Goal: Information Seeking & Learning: Check status

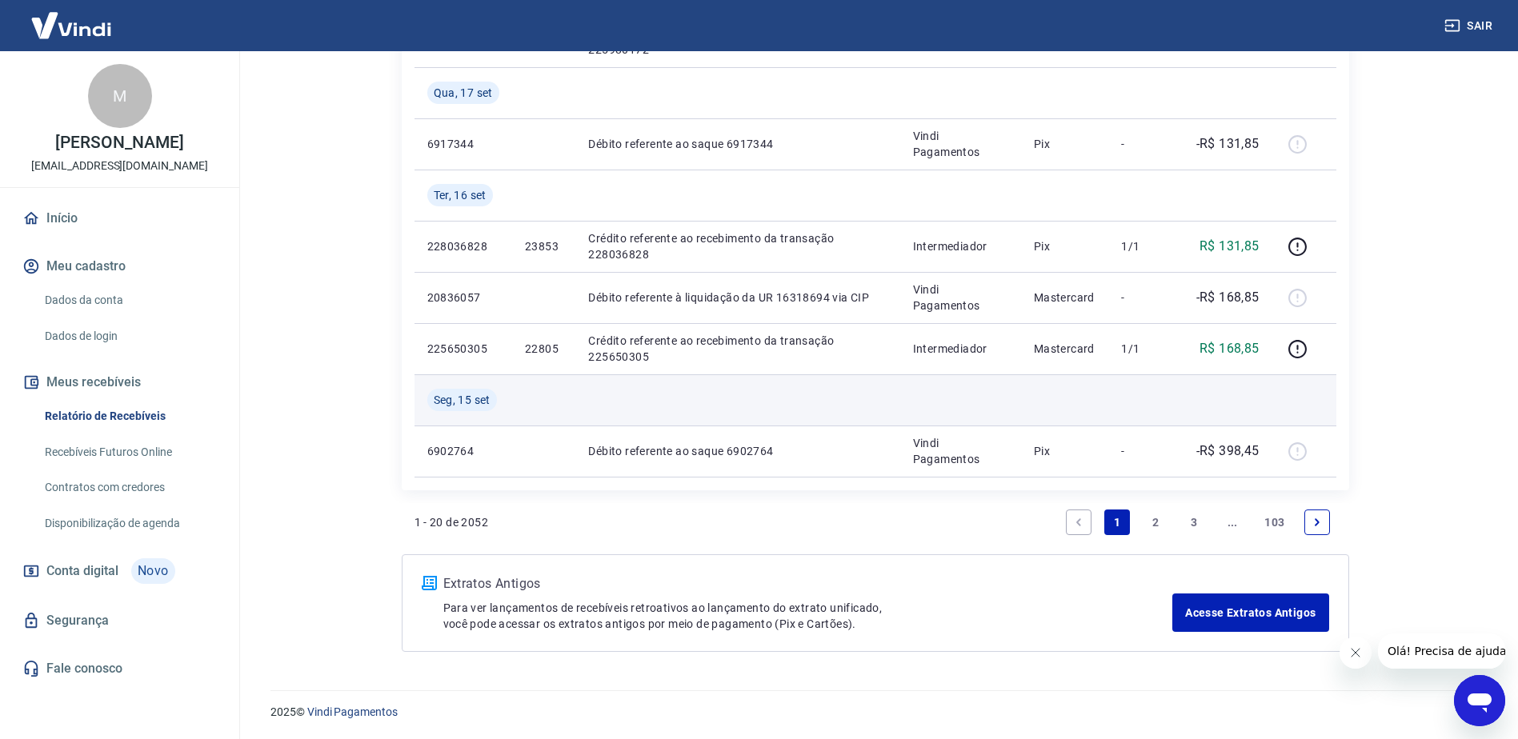
scroll to position [1080, 0]
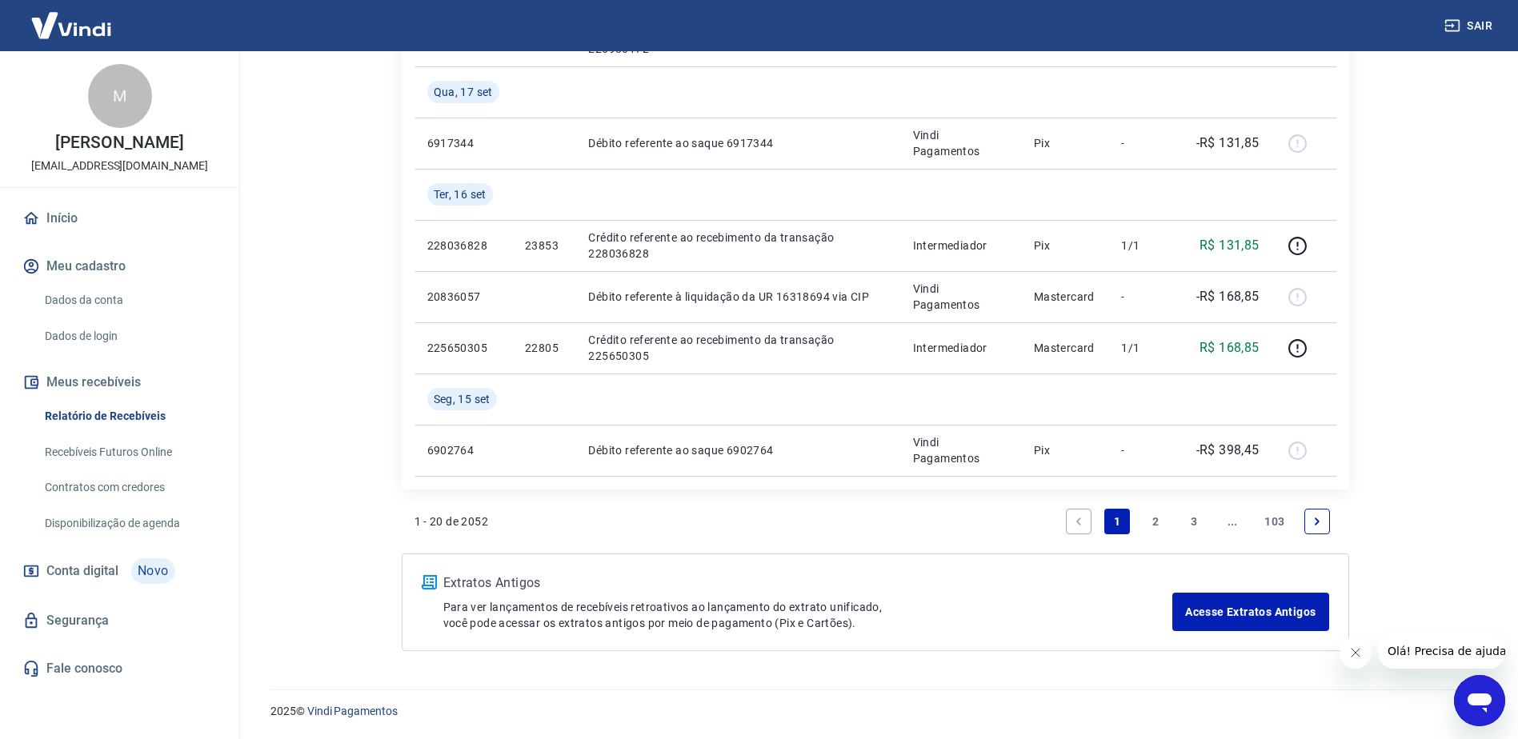
click at [1319, 522] on icon "Next page" at bounding box center [1316, 521] width 11 height 11
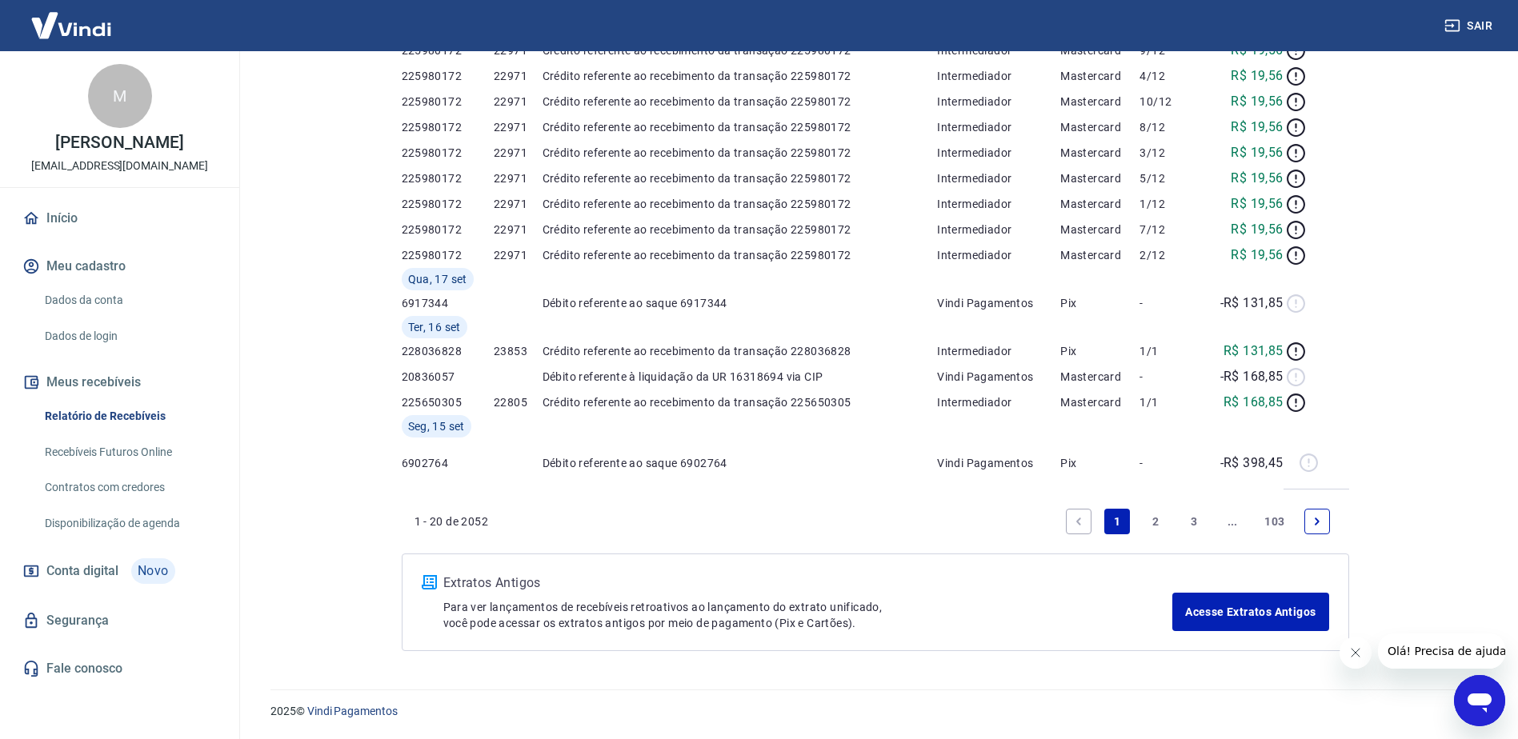
click at [1320, 522] on div "Início / Meus Recebíveis / Relatório de Recebíveis Relatório de Recebíveis Saib…" at bounding box center [875, 152] width 986 height 1037
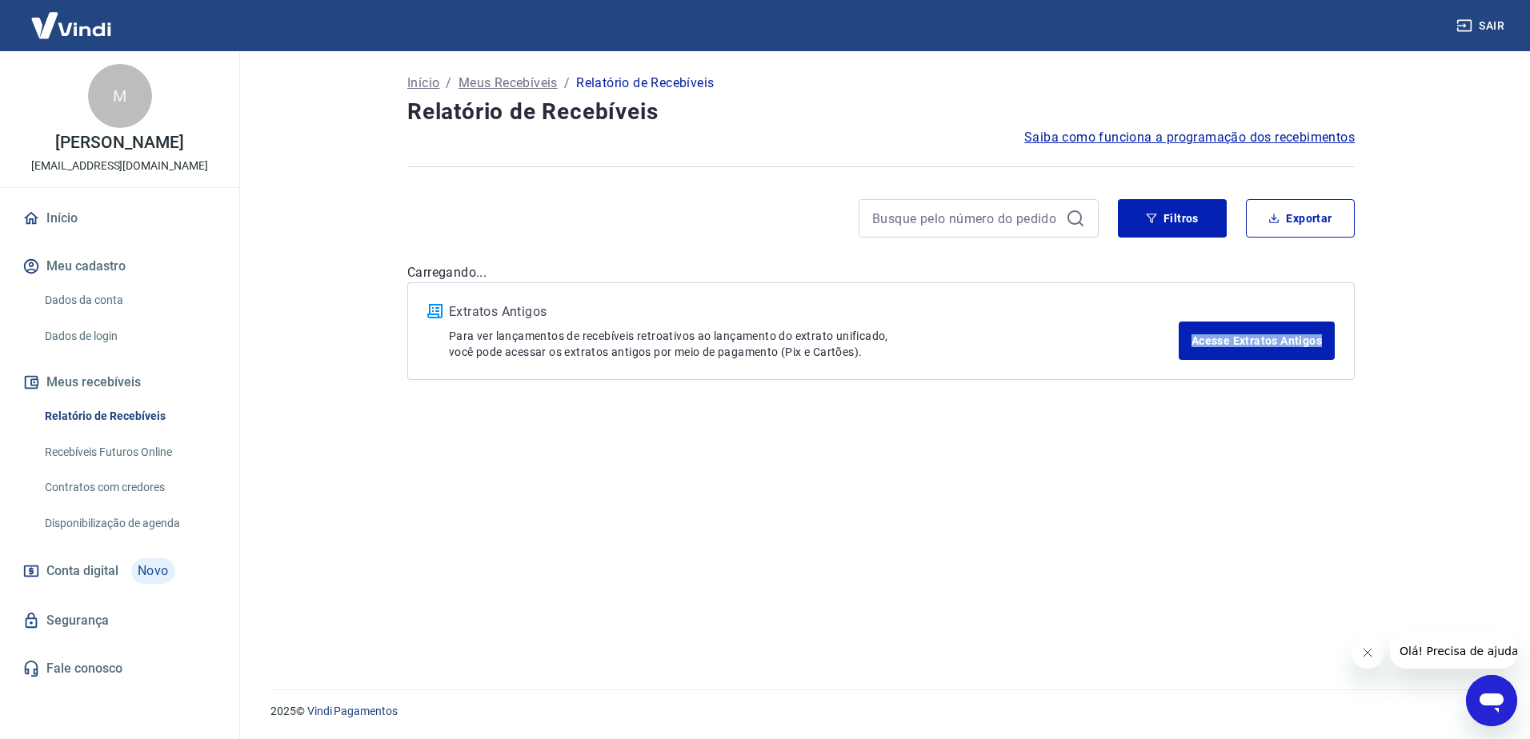
click at [1320, 522] on div "Início / Meus Recebíveis / Relatório de Recebíveis Relatório de Recebíveis Saib…" at bounding box center [881, 360] width 986 height 619
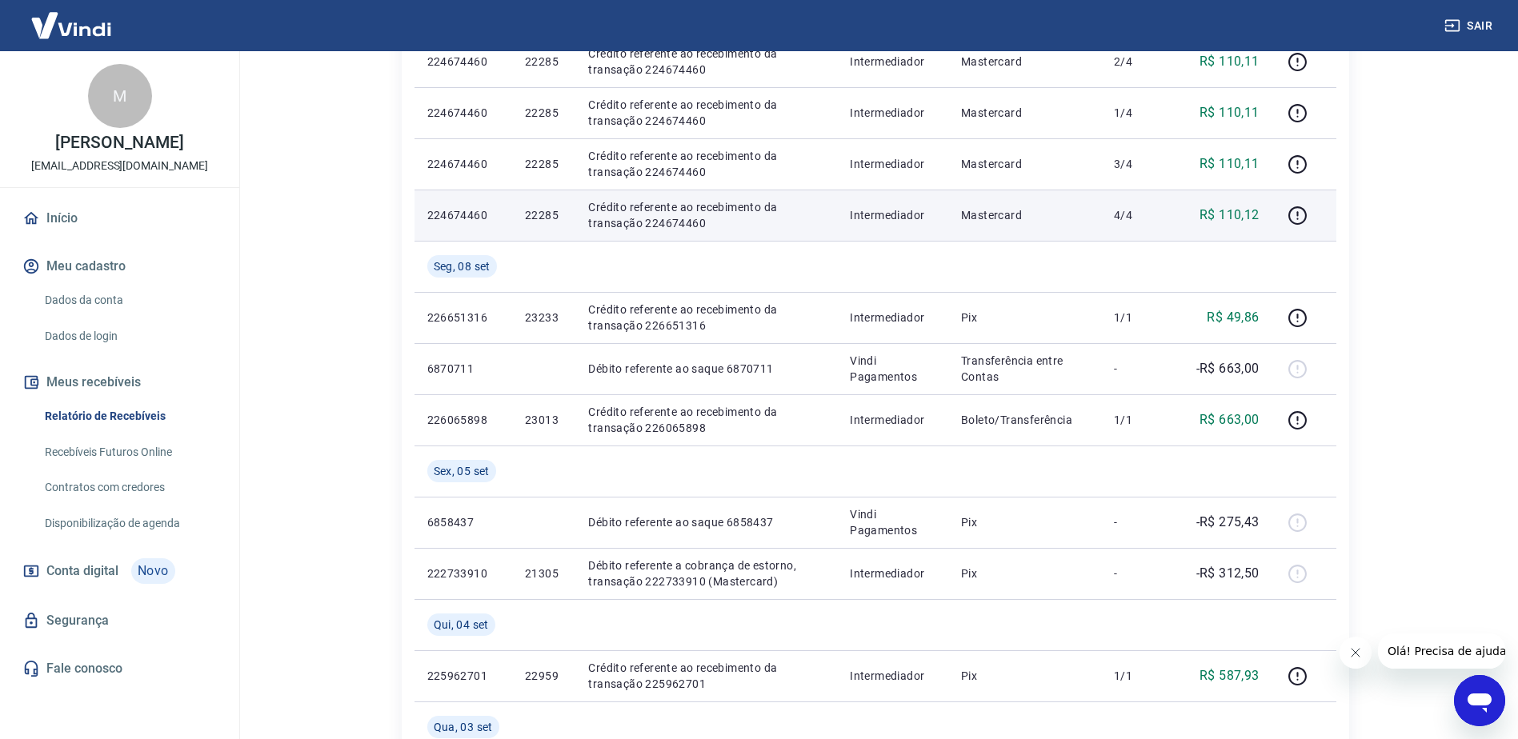
scroll to position [1200, 0]
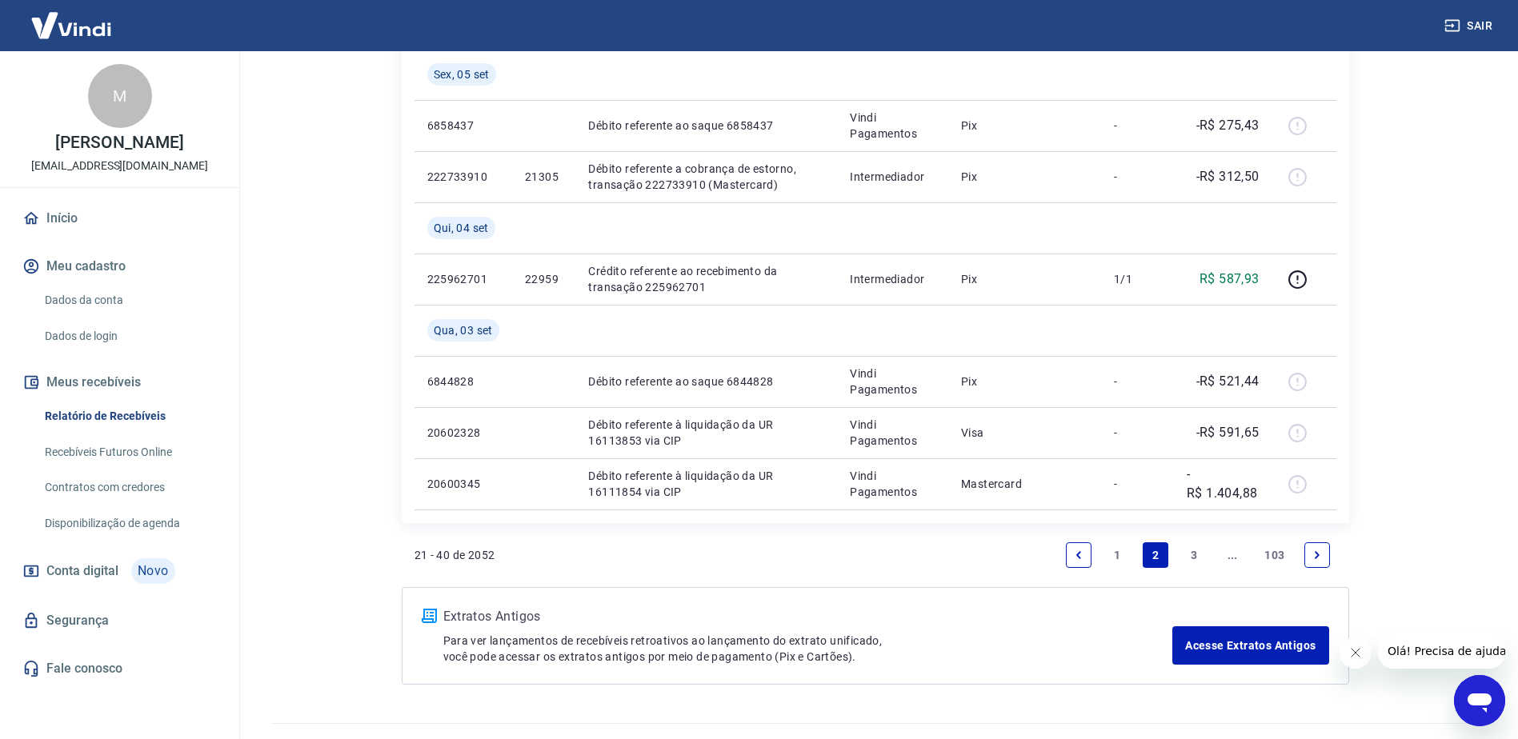
click at [1325, 550] on link "Next page" at bounding box center [1317, 555] width 26 height 26
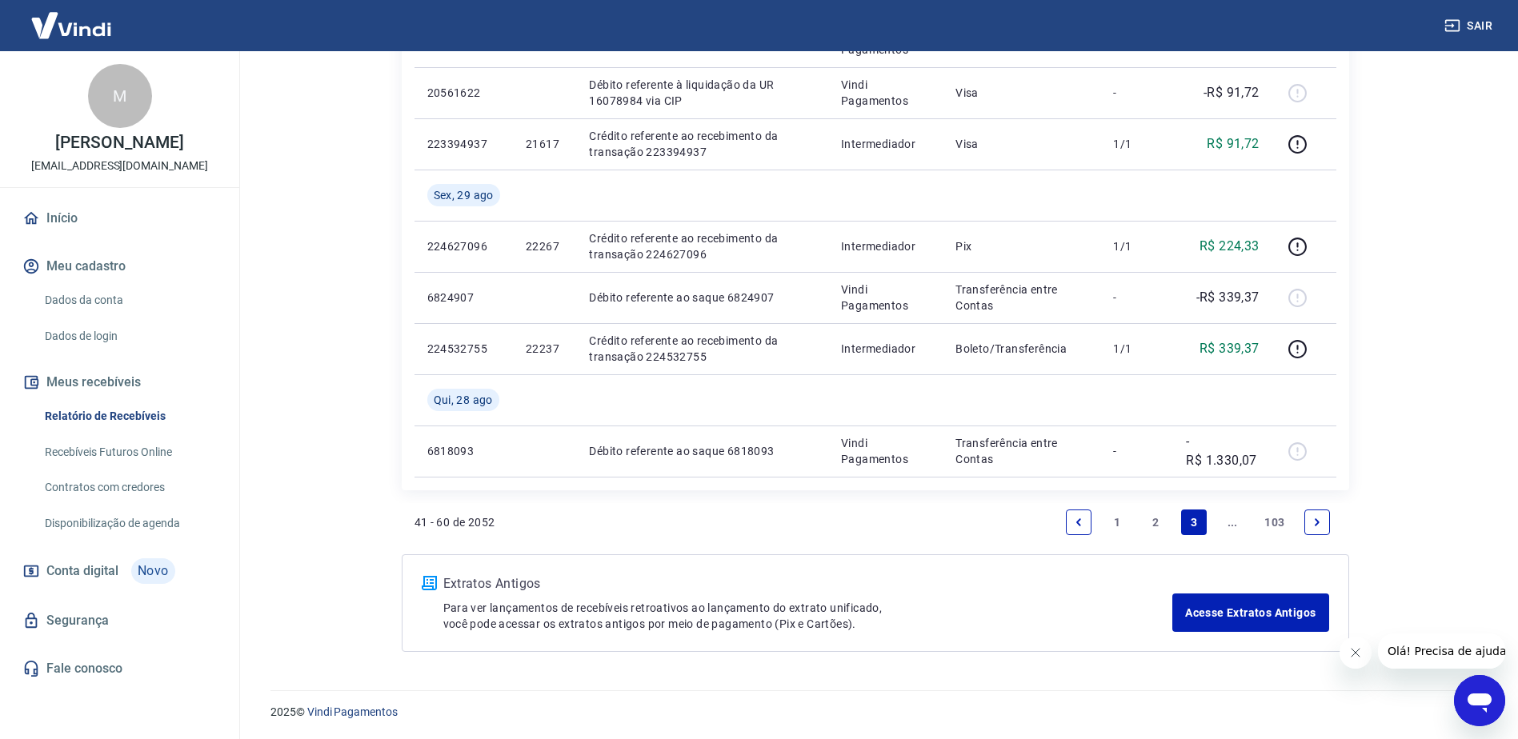
scroll to position [1131, 0]
click at [1323, 525] on link "Next page" at bounding box center [1317, 522] width 26 height 26
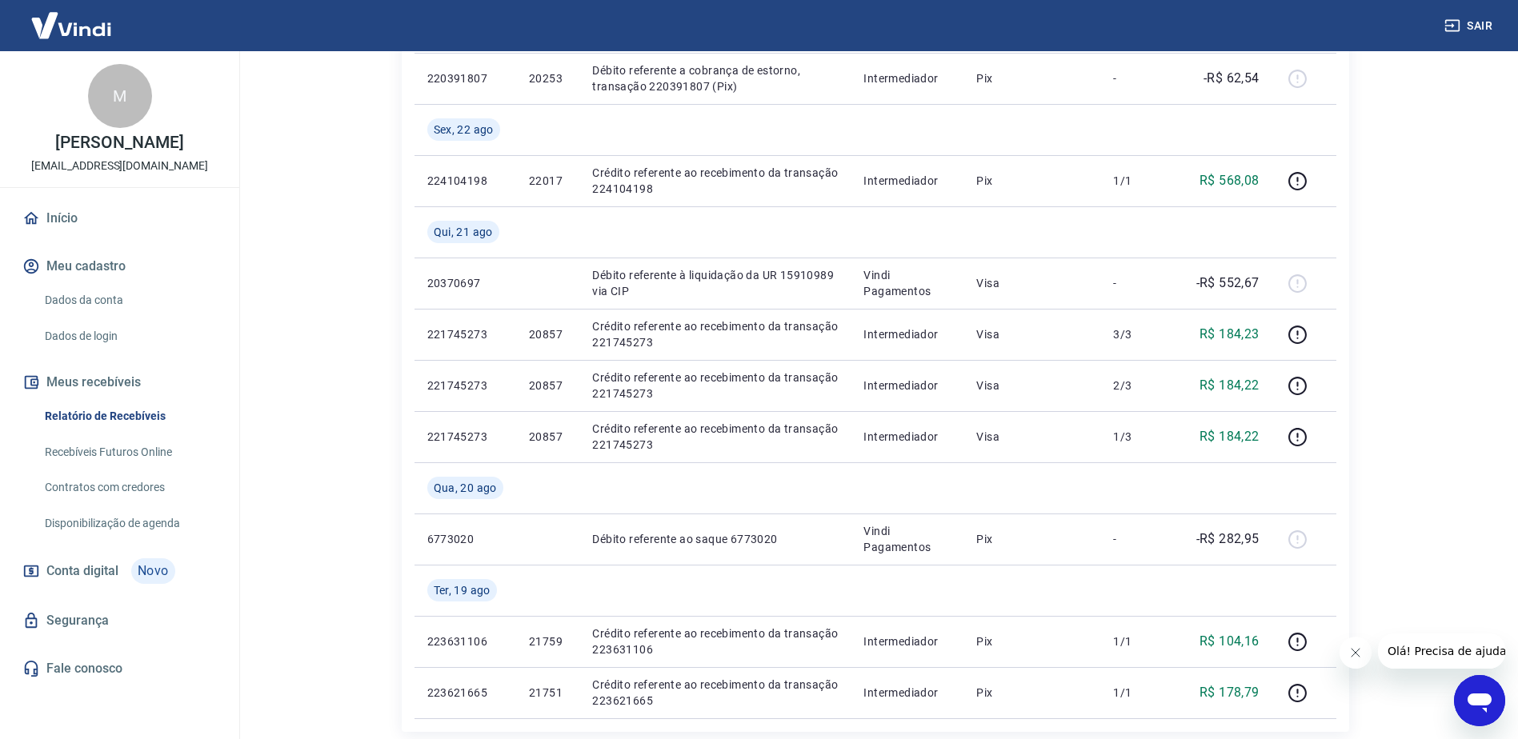
scroll to position [1200, 0]
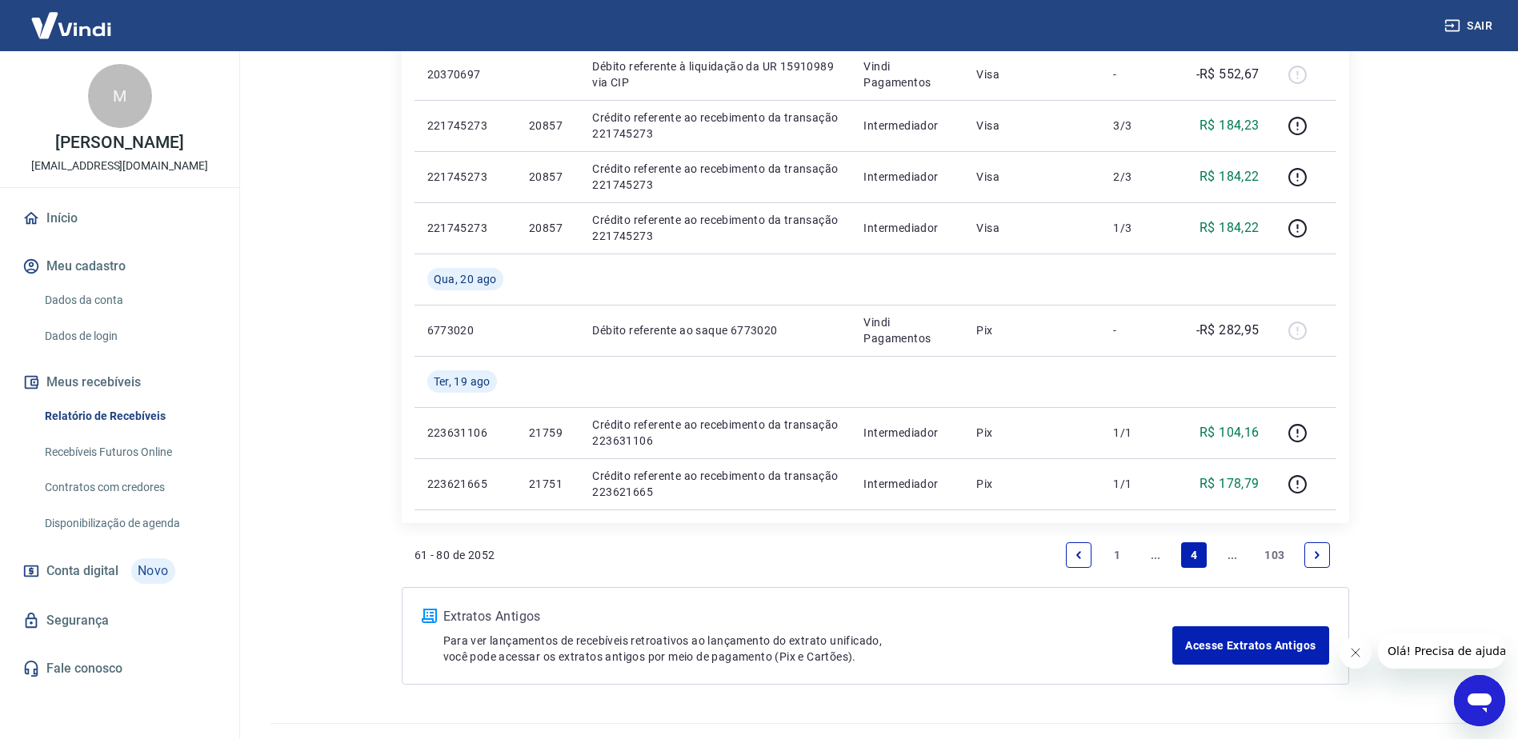
drag, startPoint x: 1310, startPoint y: 551, endPoint x: 1107, endPoint y: 342, distance: 291.4
click at [1310, 550] on link "Next page" at bounding box center [1317, 555] width 26 height 26
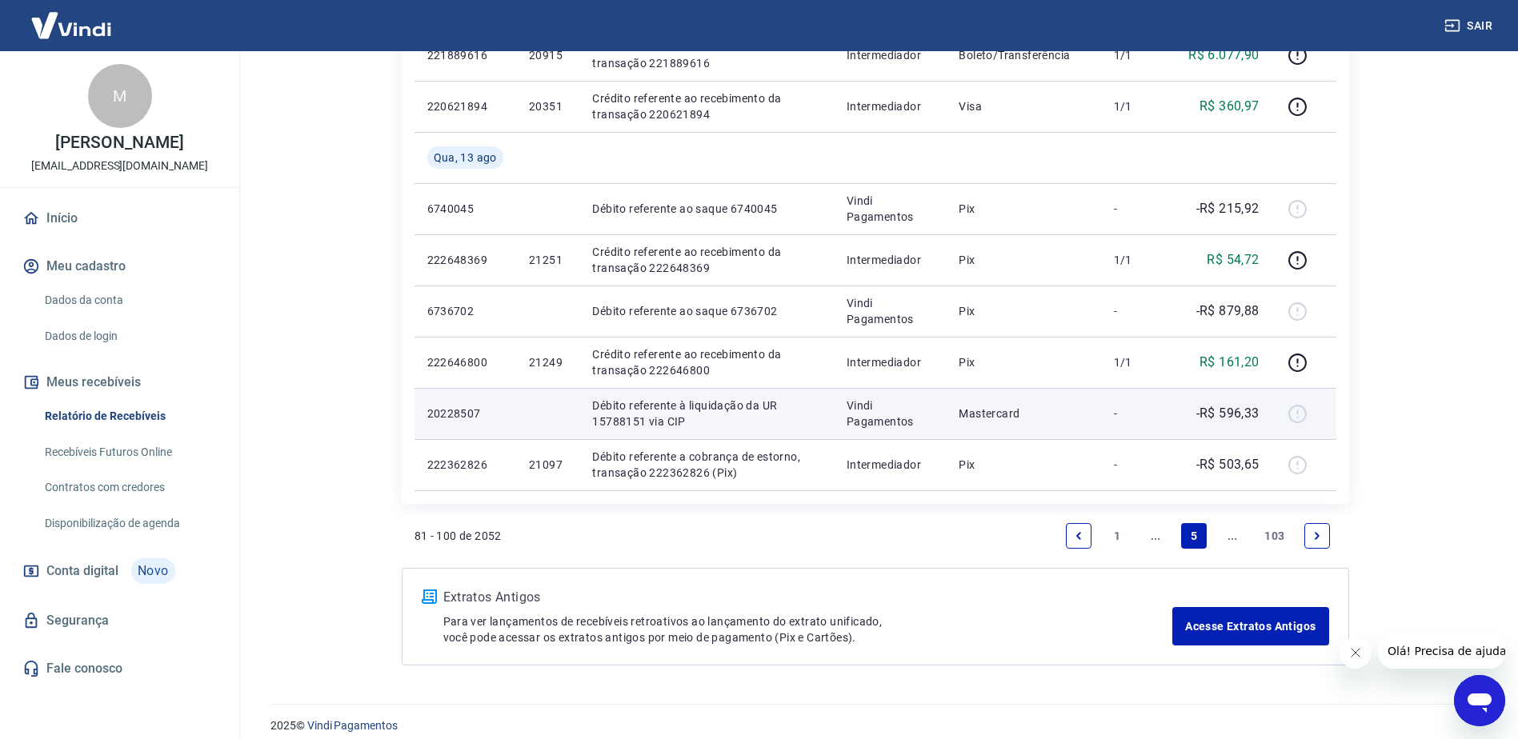
scroll to position [1080, 0]
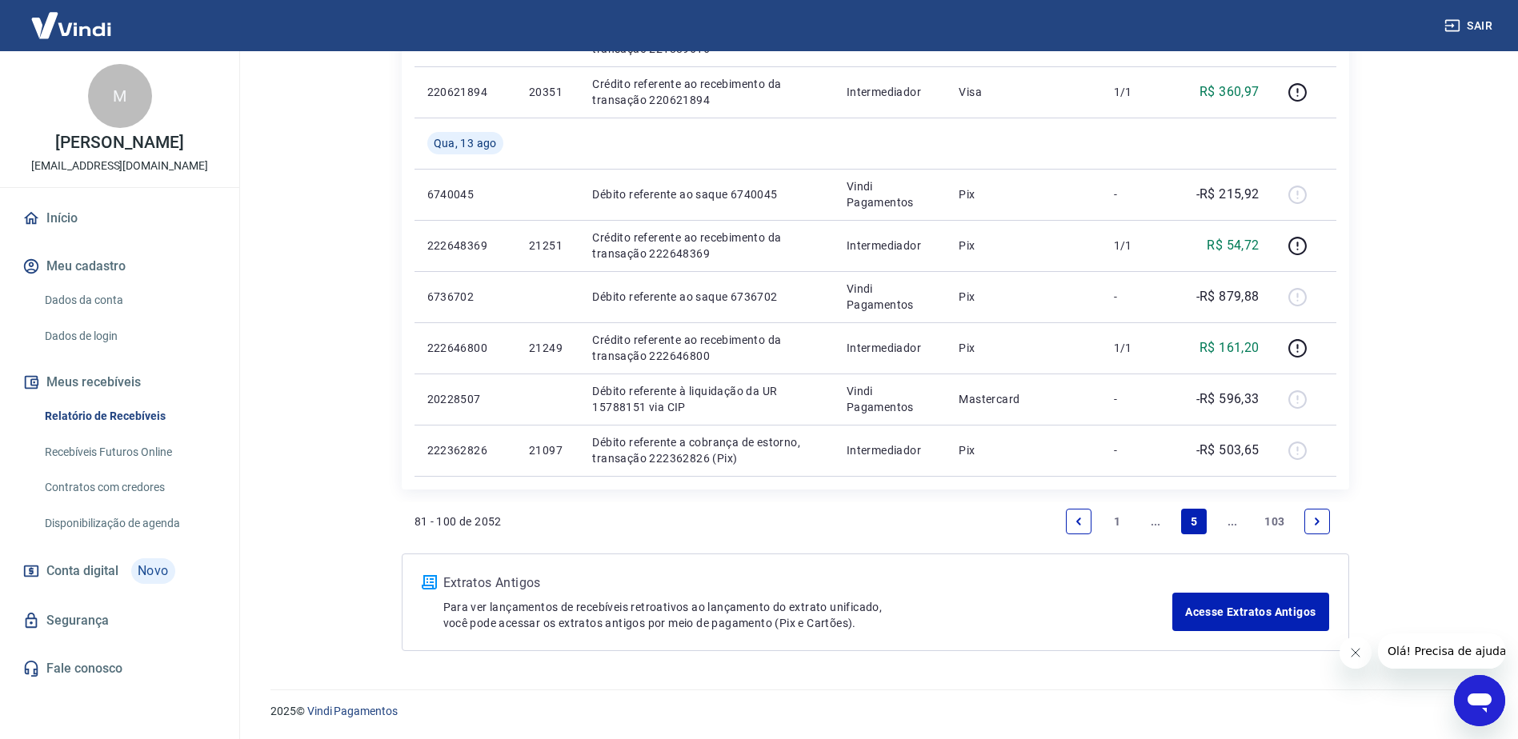
click at [1316, 514] on link "Next page" at bounding box center [1317, 522] width 26 height 26
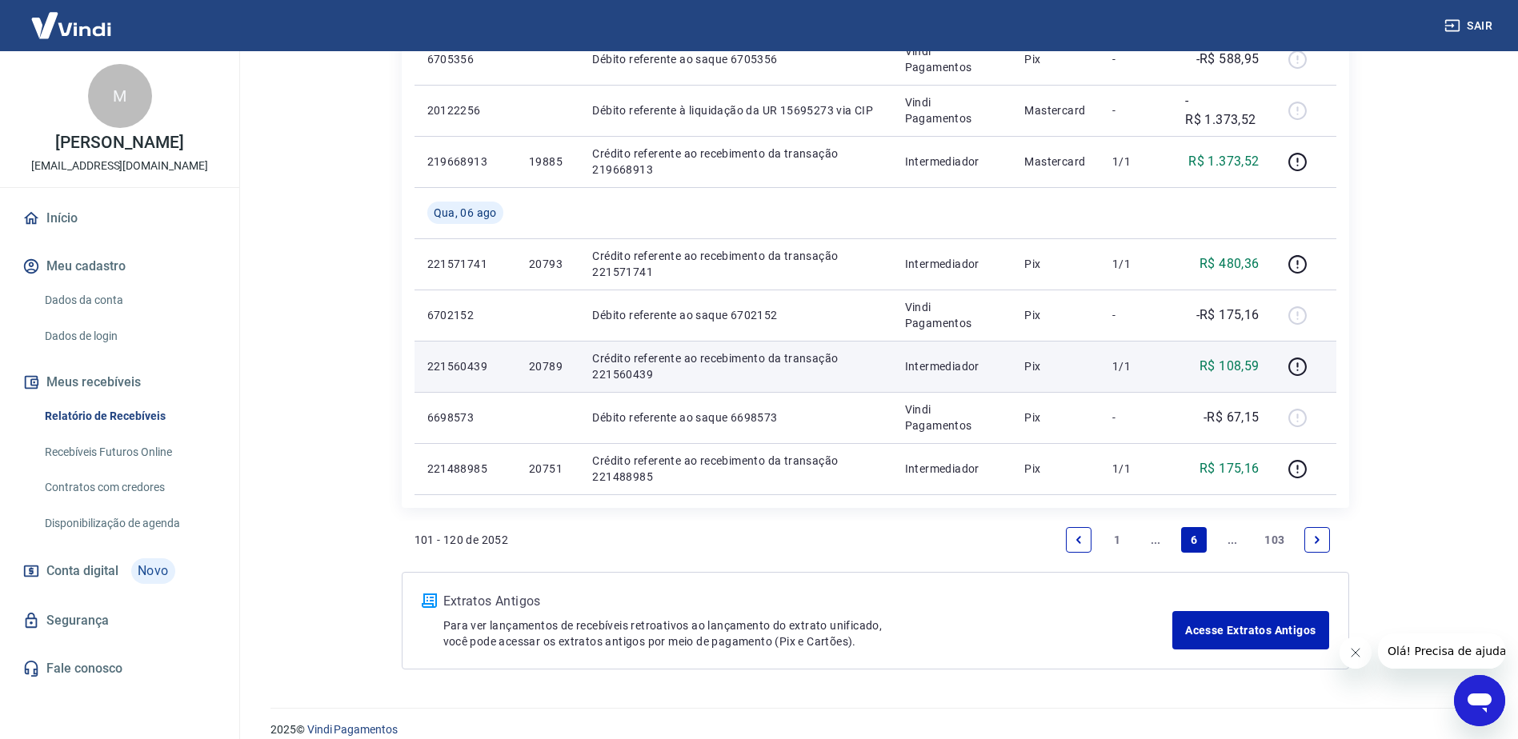
scroll to position [1182, 0]
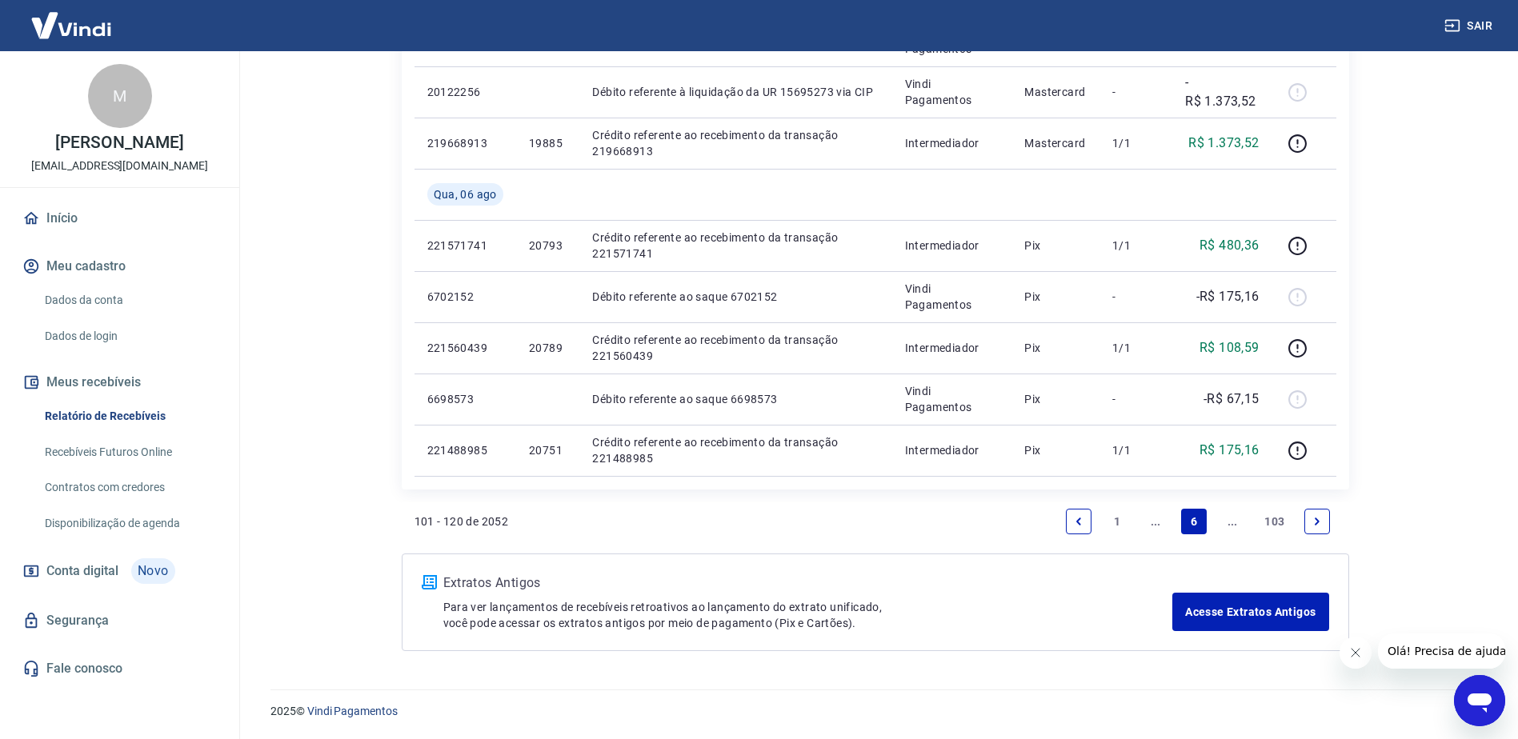
click at [1314, 517] on icon "Next page" at bounding box center [1316, 521] width 11 height 11
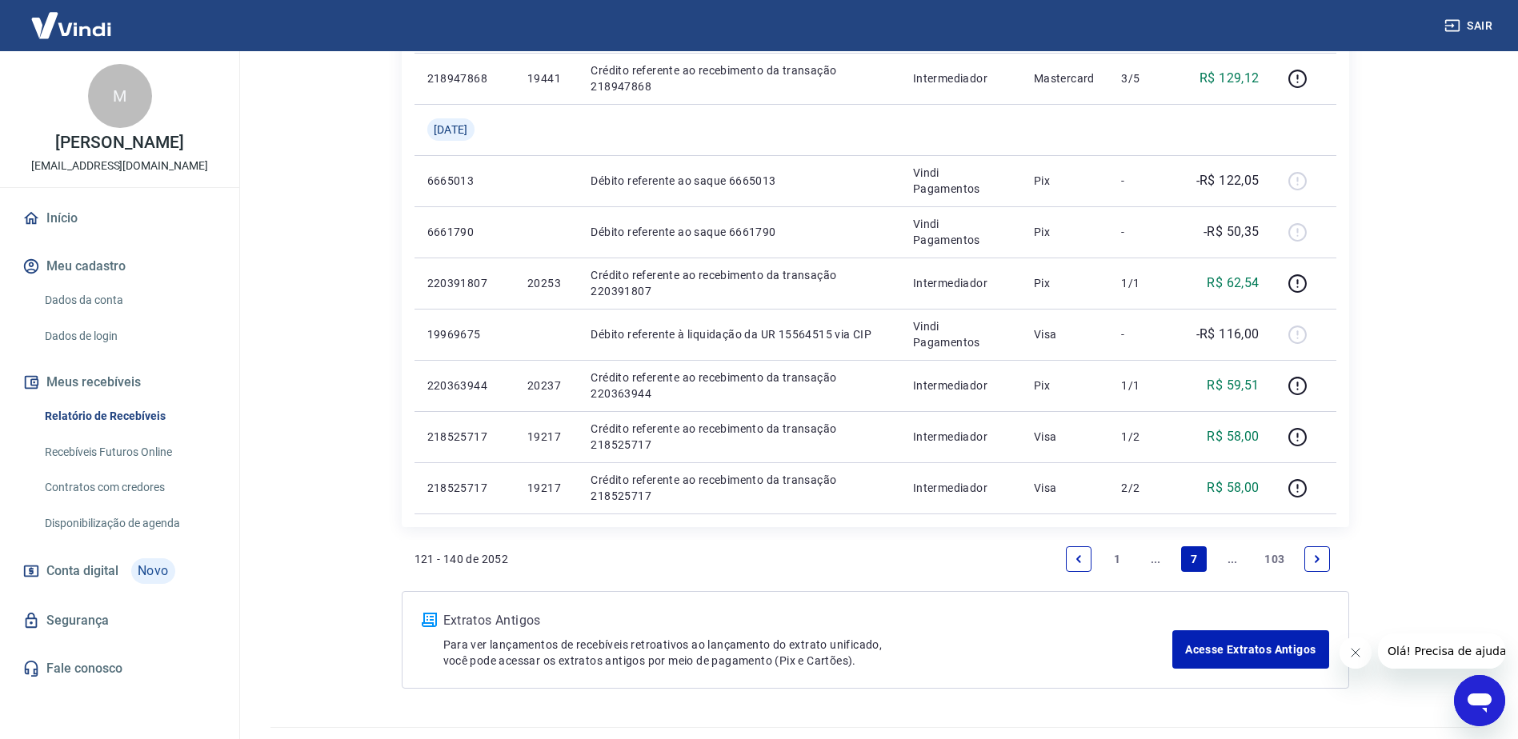
scroll to position [1080, 0]
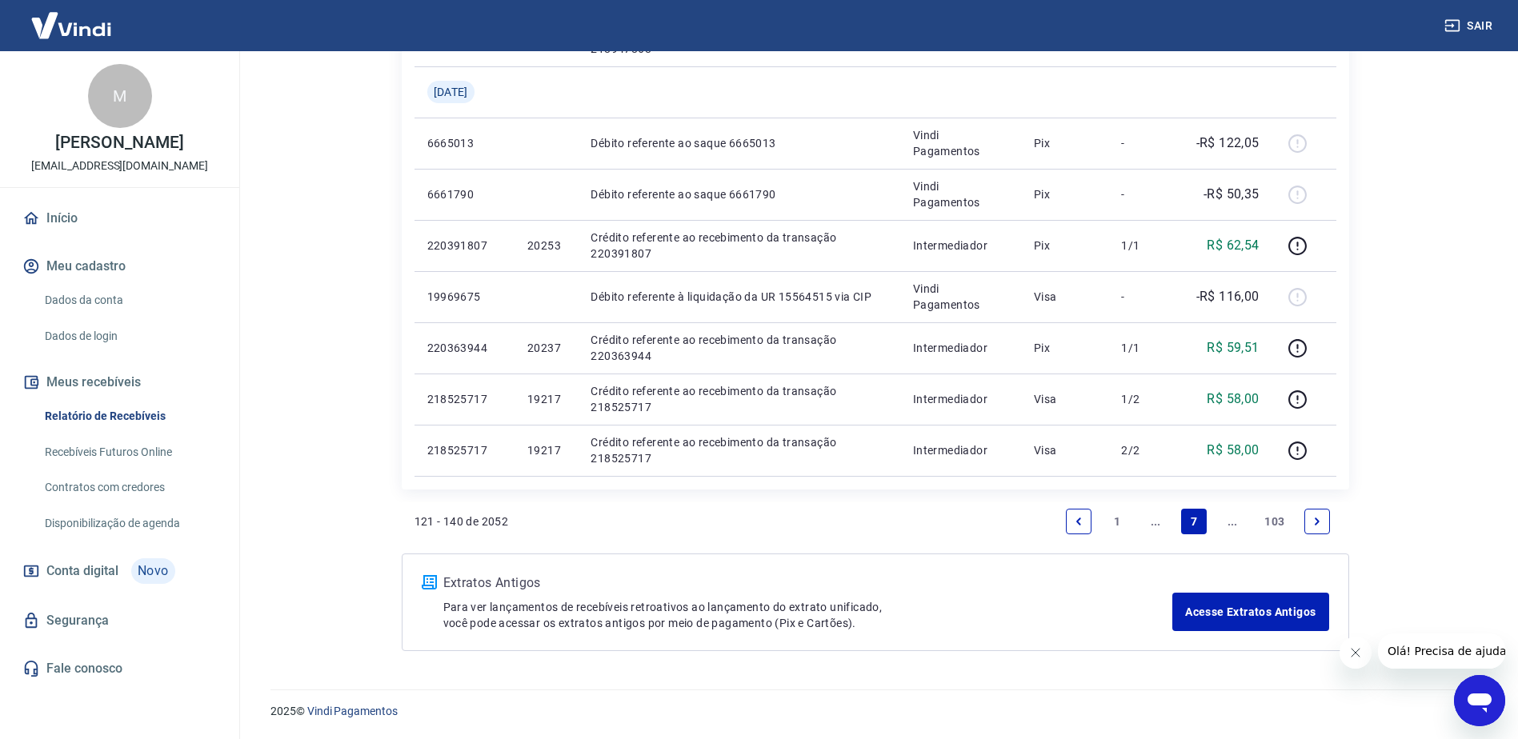
click at [1322, 518] on icon "Next page" at bounding box center [1316, 521] width 11 height 11
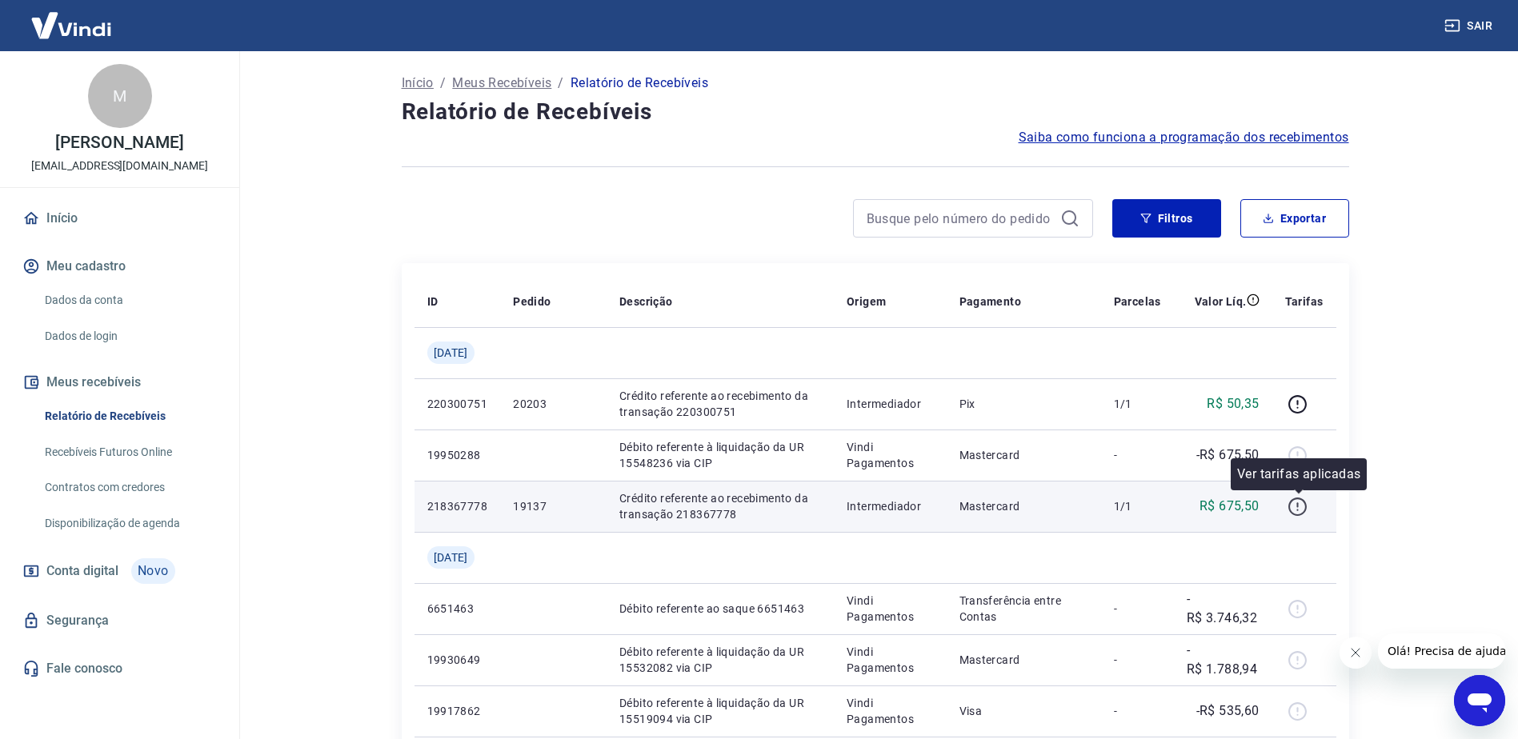
click at [1295, 505] on icon "button" at bounding box center [1297, 507] width 20 height 20
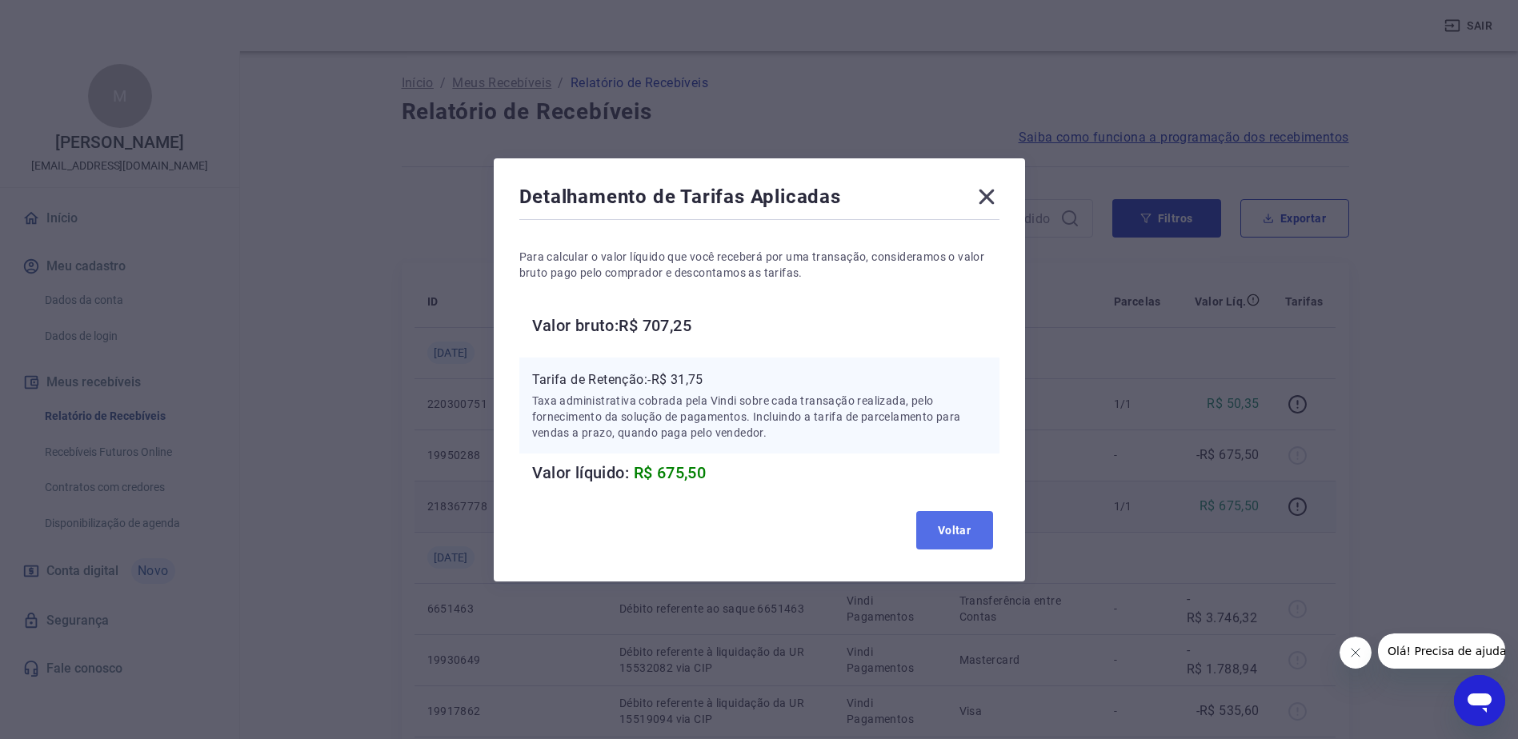
click at [965, 537] on button "Voltar" at bounding box center [954, 530] width 77 height 38
